Goal: Task Accomplishment & Management: Use online tool/utility

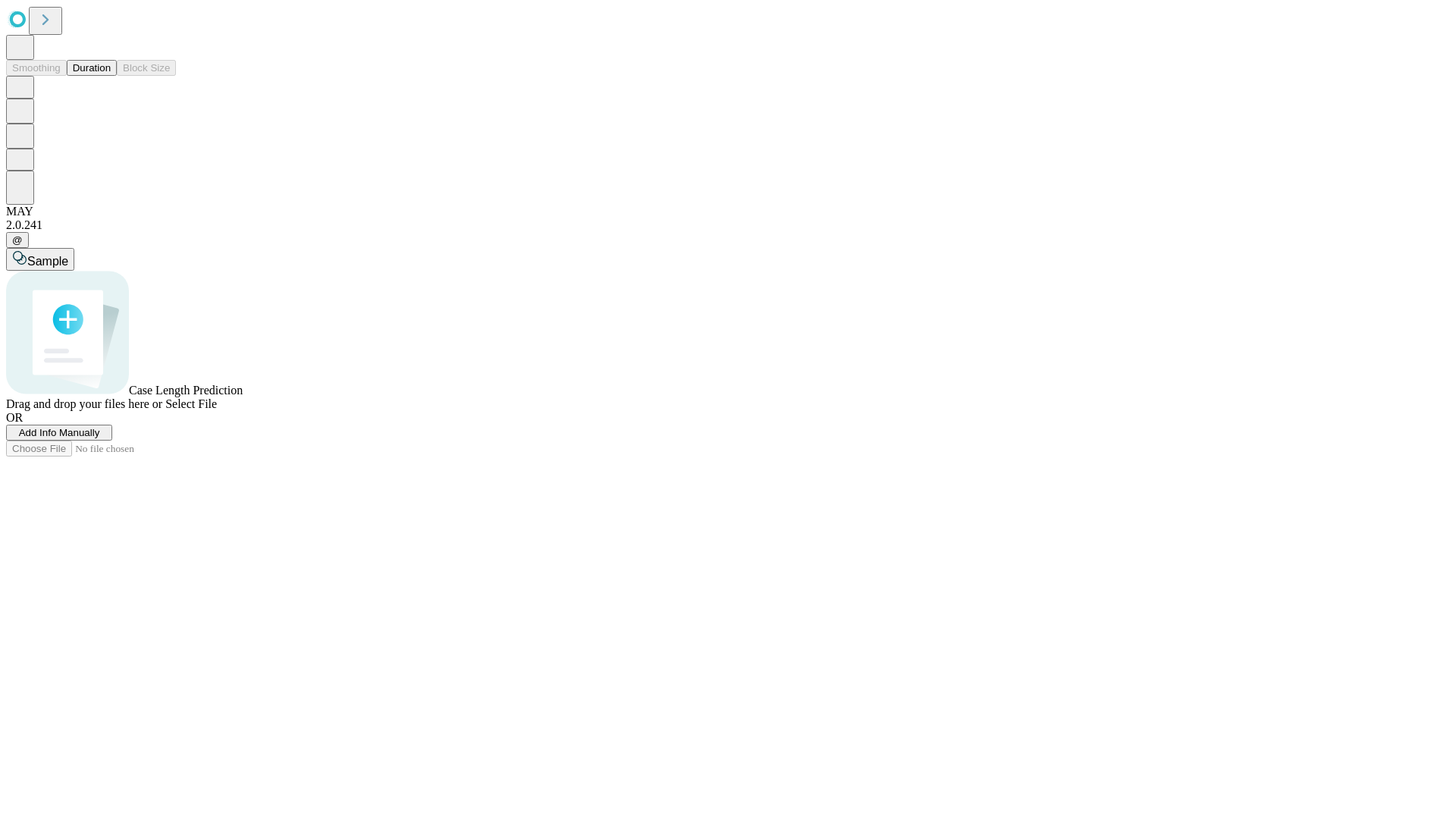
click at [111, 75] on button "Duration" at bounding box center [92, 68] width 50 height 16
click at [100, 438] on span "Add Info Manually" at bounding box center [59, 432] width 81 height 11
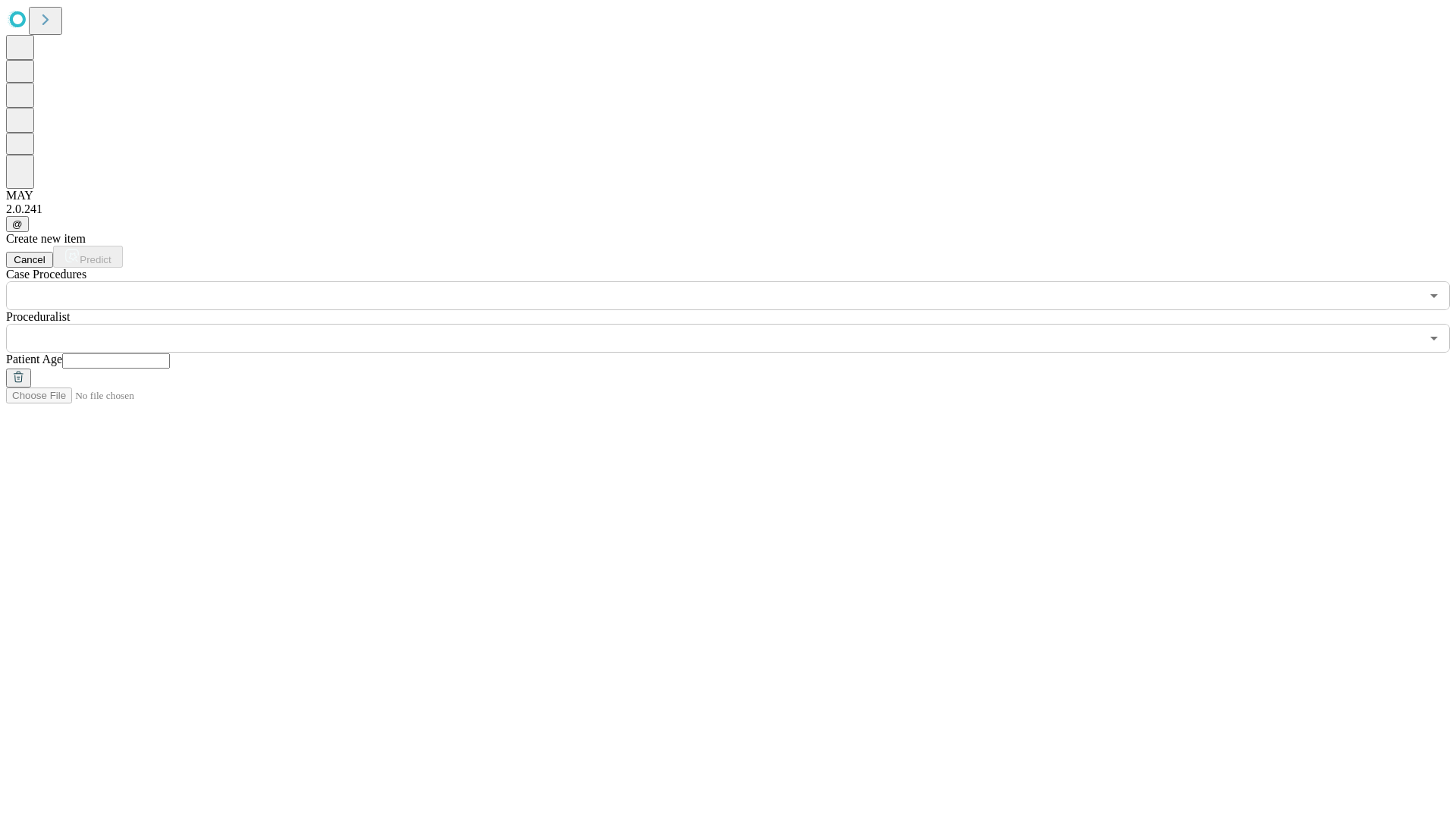
click at [170, 353] on input "text" at bounding box center [116, 361] width 108 height 15
type input "**"
click at [739, 324] on input "text" at bounding box center [712, 338] width 1414 height 29
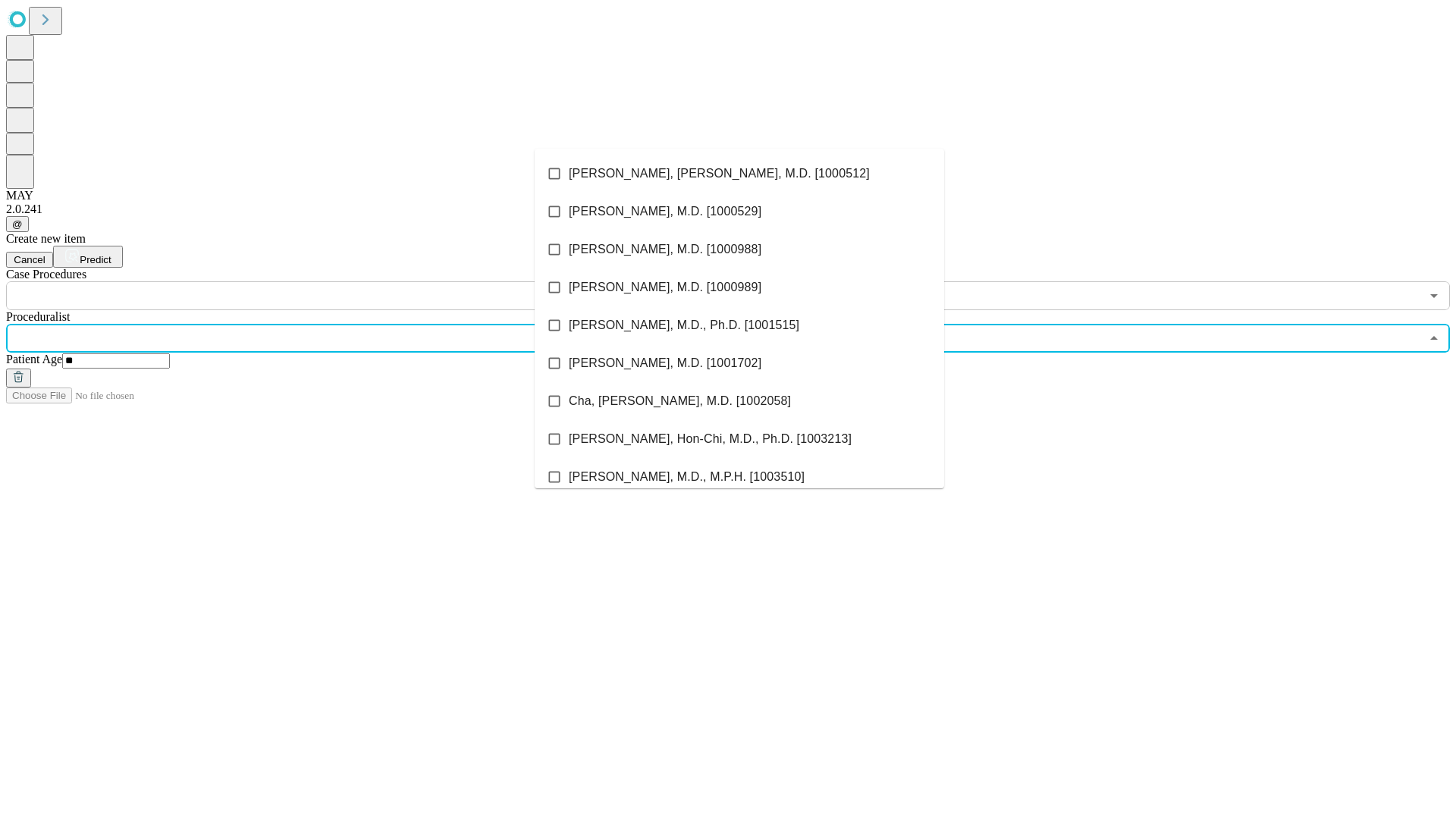
click at [739, 174] on li "[PERSON_NAME], [PERSON_NAME], M.D. [1000512]" at bounding box center [739, 174] width 410 height 38
click at [319, 282] on input "text" at bounding box center [712, 296] width 1414 height 29
